Goal: Find specific page/section: Find specific page/section

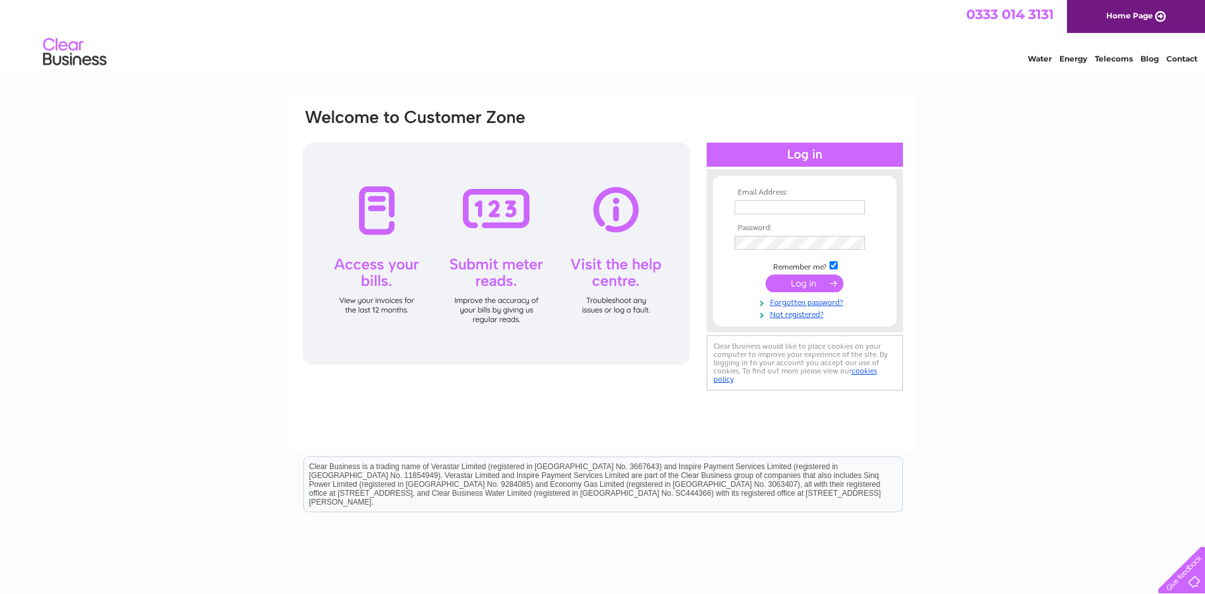
type input "annallenheads@gmail.com"
click at [804, 285] on input "submit" at bounding box center [805, 283] width 78 height 18
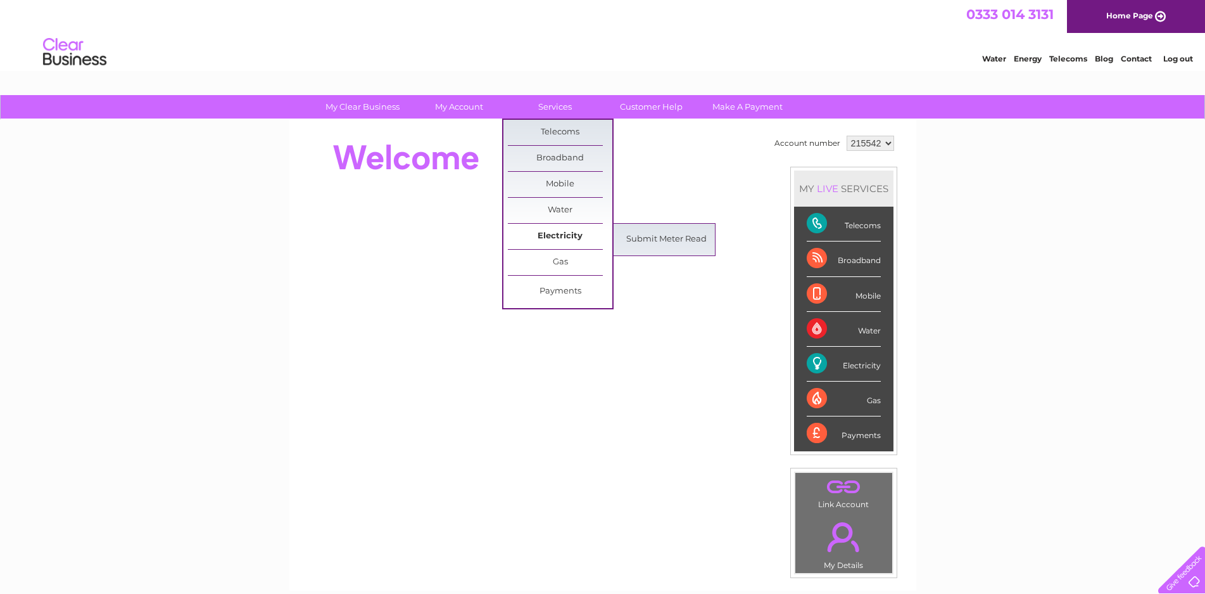
click at [552, 234] on link "Electricity" at bounding box center [560, 236] width 105 height 25
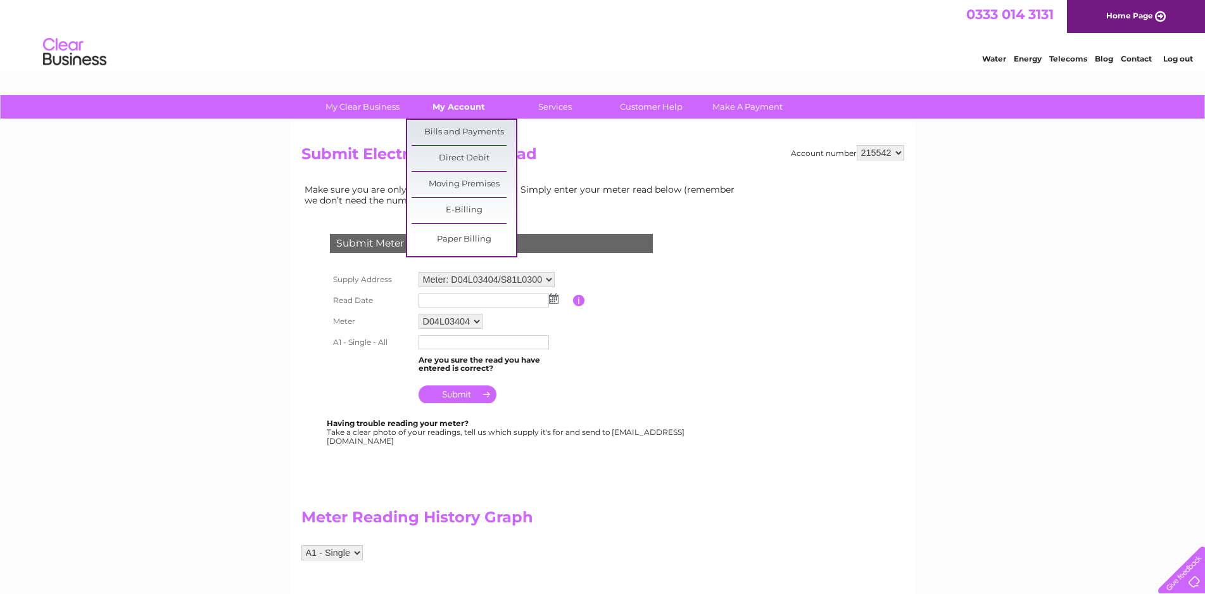
click at [464, 106] on link "My Account" at bounding box center [459, 106] width 105 height 23
click at [467, 129] on link "Bills and Payments" at bounding box center [464, 132] width 105 height 25
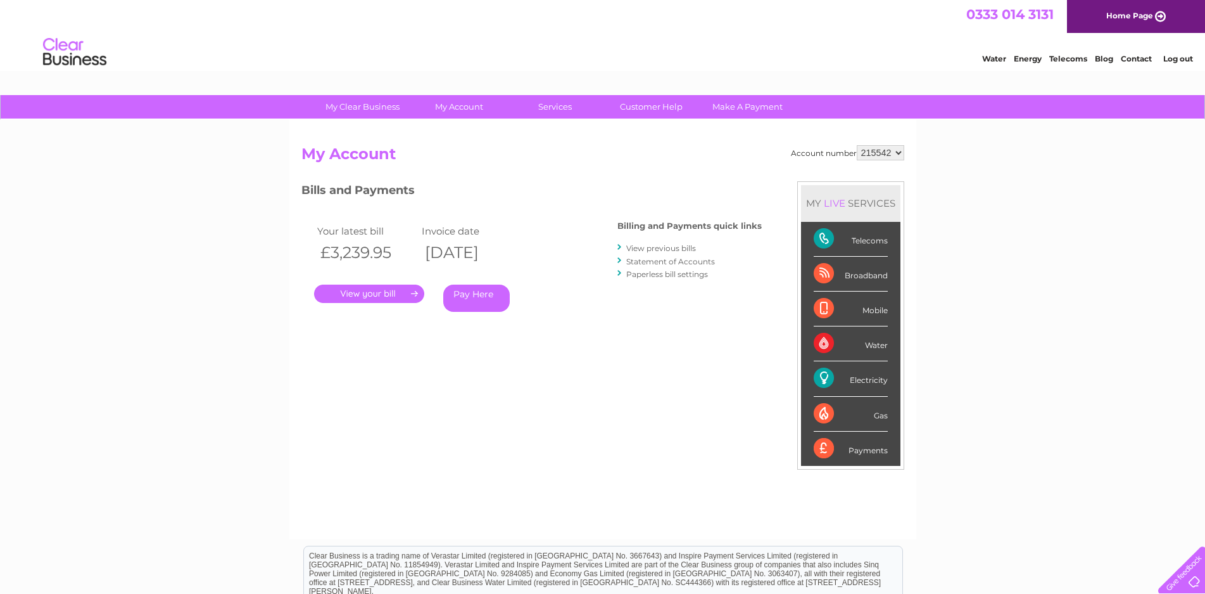
click at [379, 291] on link "." at bounding box center [369, 293] width 110 height 18
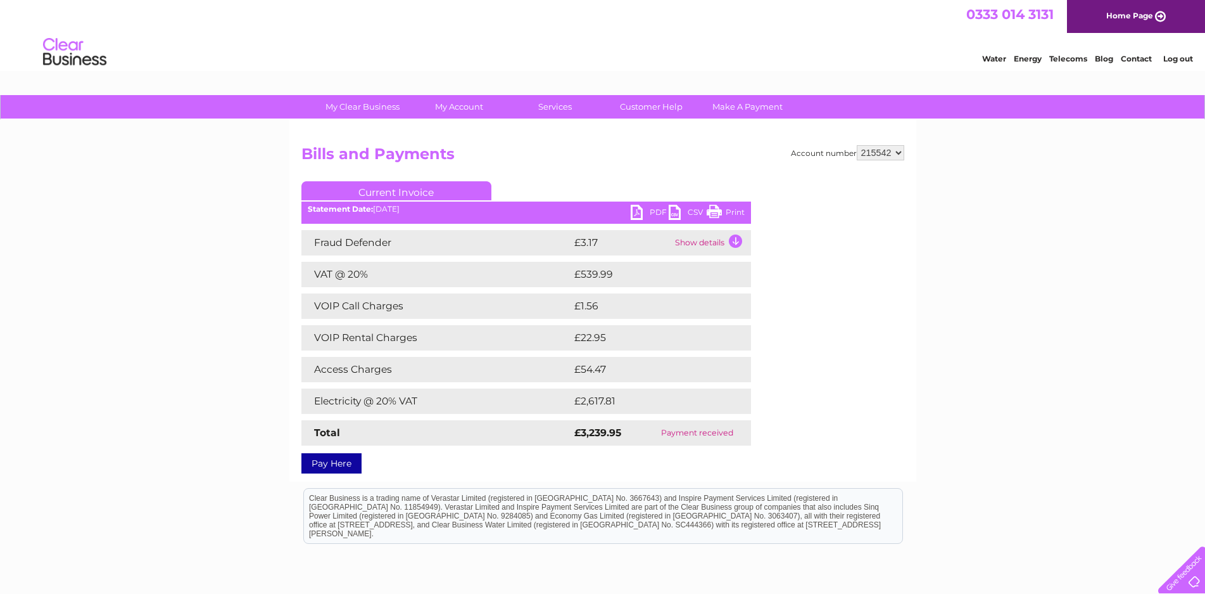
click at [635, 212] on link "PDF" at bounding box center [650, 214] width 38 height 18
